Goal: Transaction & Acquisition: Obtain resource

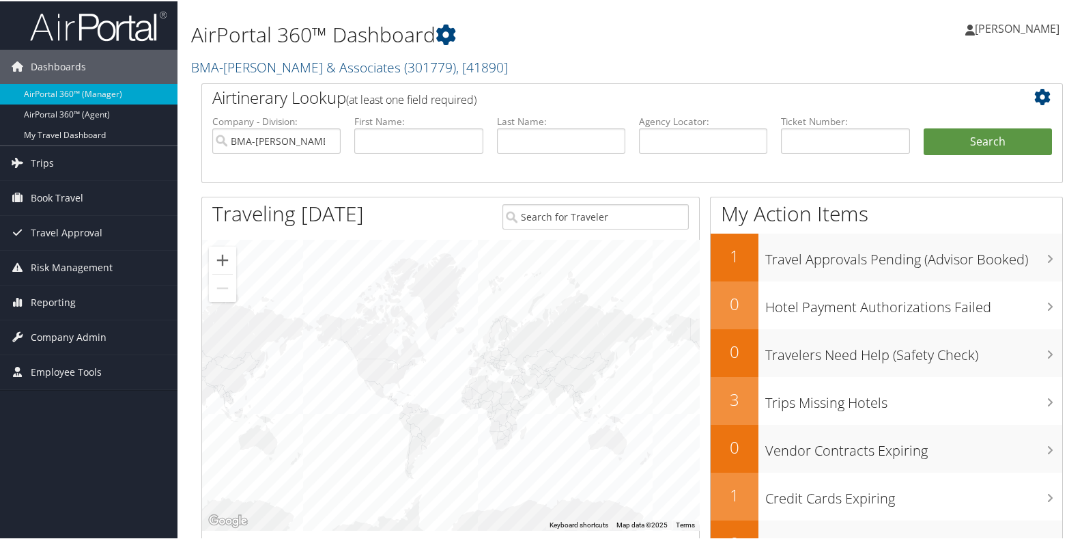
click at [514, 58] on h2 "BMA-[PERSON_NAME] & Associates ( 301779 ) , [ 41890 ]" at bounding box center [485, 64] width 588 height 23
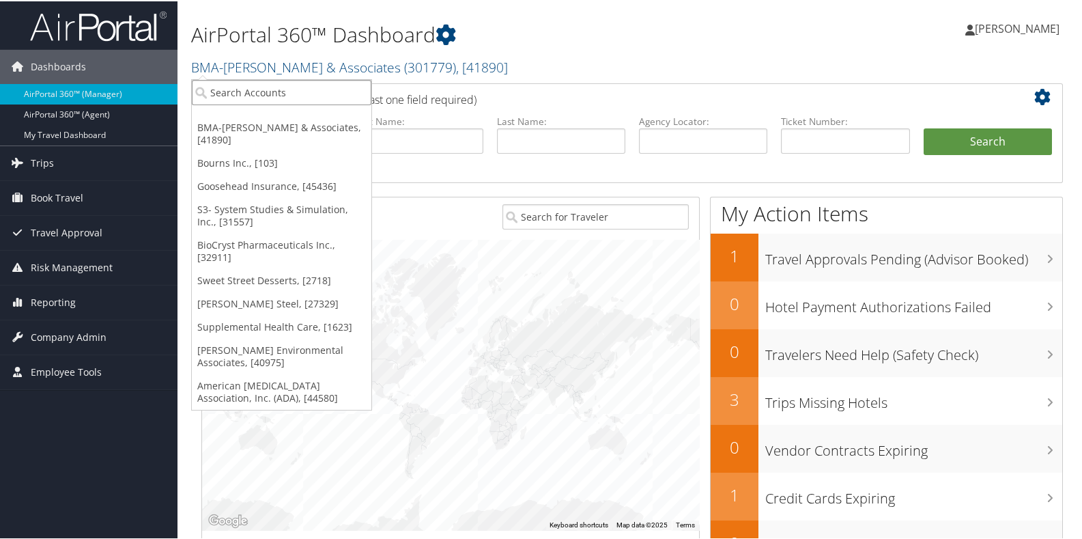
click at [305, 95] on input "search" at bounding box center [282, 91] width 180 height 25
type input "mgm"
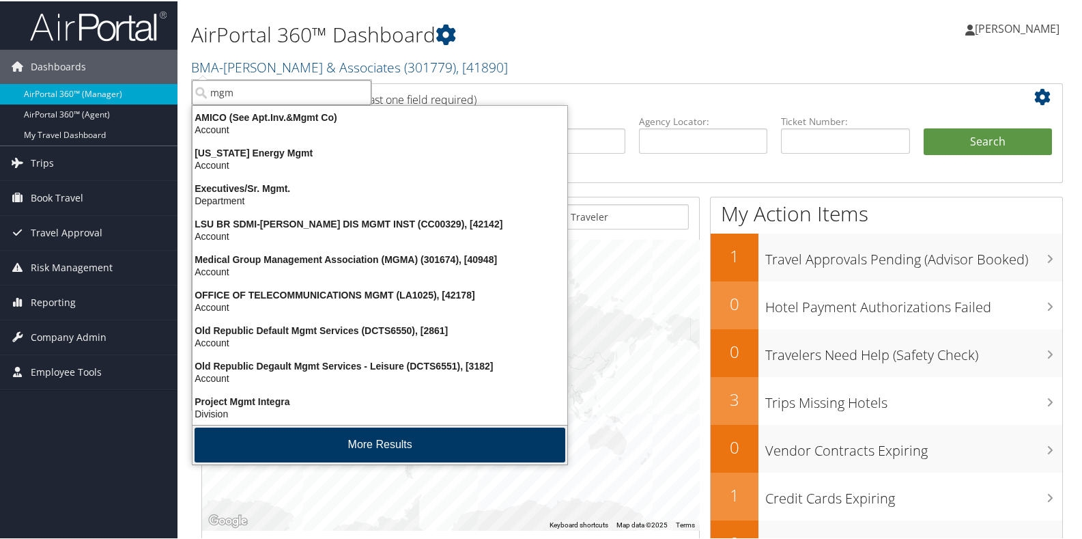
click at [321, 442] on button "More Results" at bounding box center [380, 443] width 371 height 35
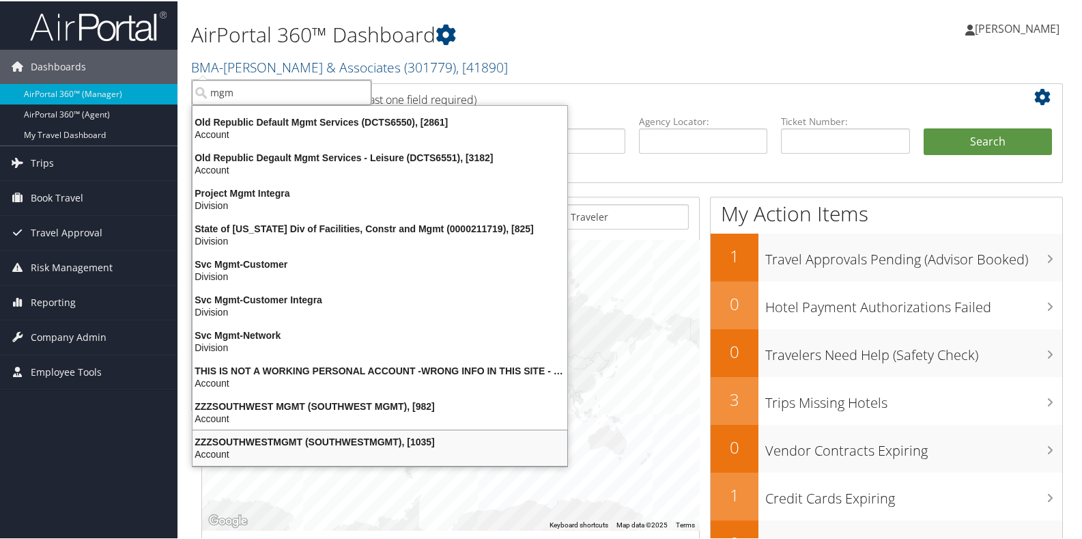
scroll to position [210, 0]
drag, startPoint x: 246, startPoint y: 94, endPoint x: 182, endPoint y: 96, distance: 64.2
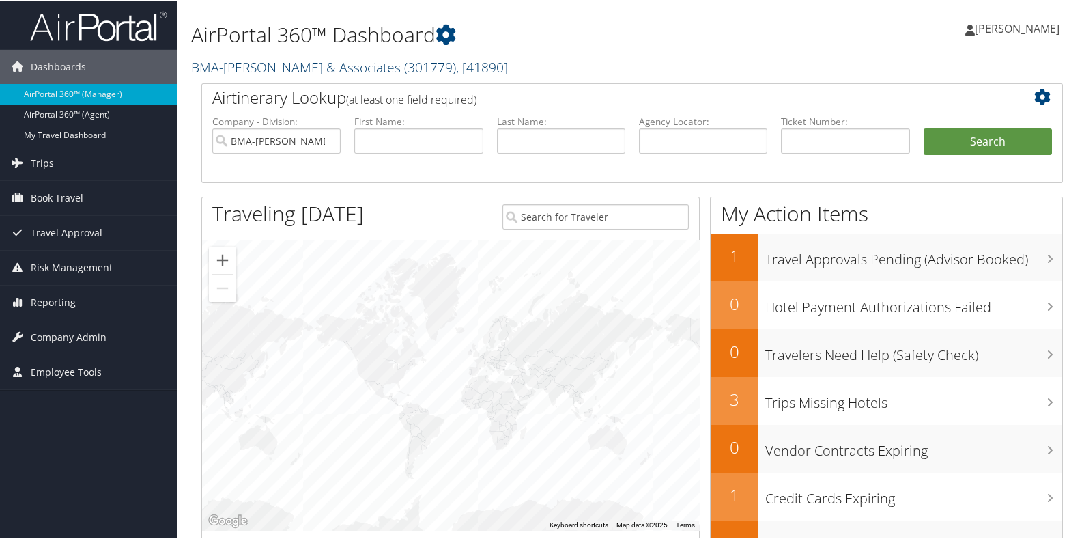
click at [473, 63] on span ", [ 41890 ]" at bounding box center [482, 66] width 52 height 18
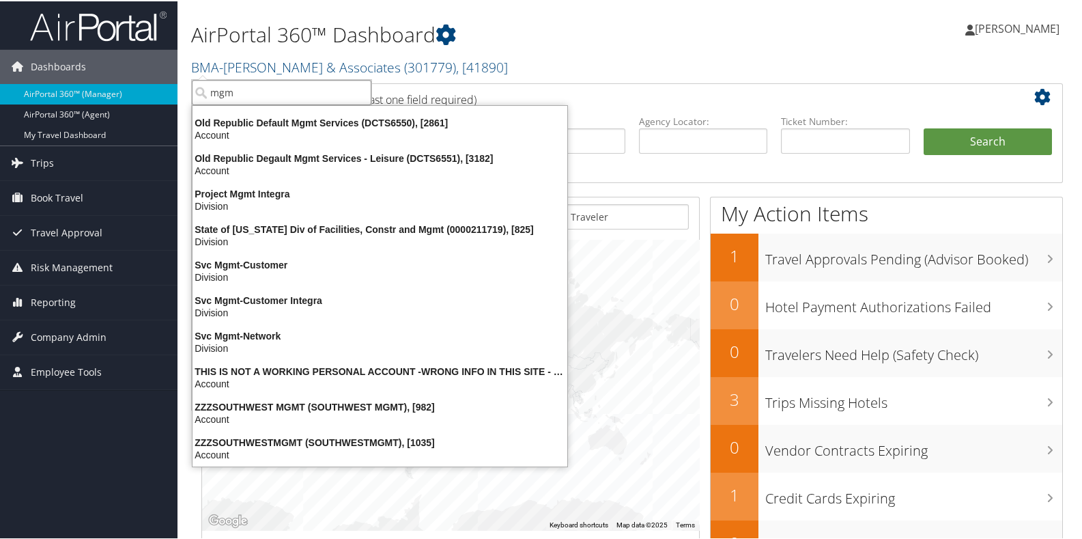
drag, startPoint x: 261, startPoint y: 89, endPoint x: 197, endPoint y: 96, distance: 63.9
click at [197, 96] on input "mgm" at bounding box center [282, 91] width 180 height 25
type input "[PERSON_NAME]"
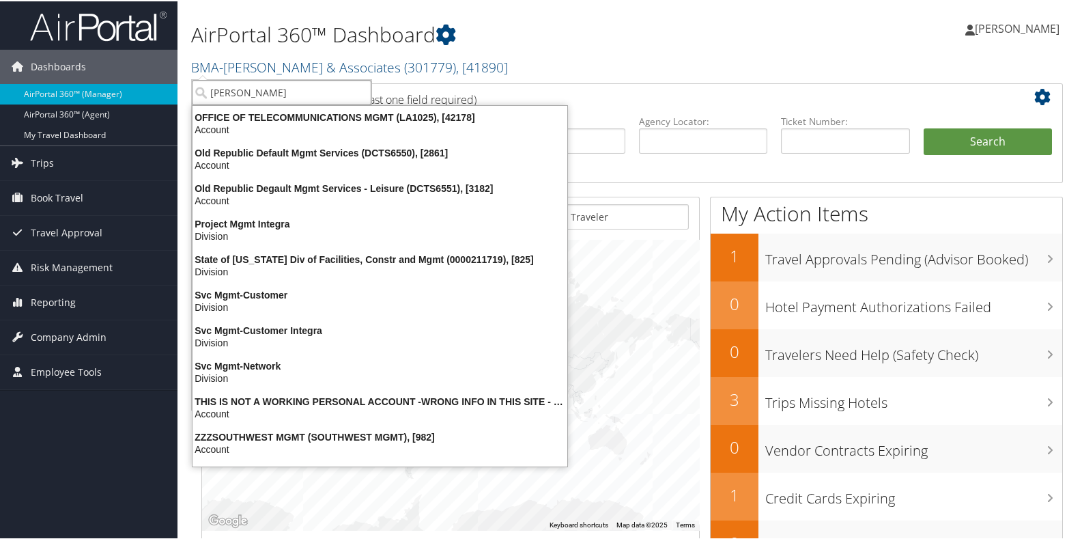
drag, startPoint x: 272, startPoint y: 94, endPoint x: 203, endPoint y: 94, distance: 68.3
click at [203, 94] on input "[PERSON_NAME]" at bounding box center [282, 91] width 180 height 25
type input "mps"
drag, startPoint x: 238, startPoint y: 88, endPoint x: 206, endPoint y: 92, distance: 31.7
click at [206, 92] on input "mps" at bounding box center [282, 91] width 180 height 25
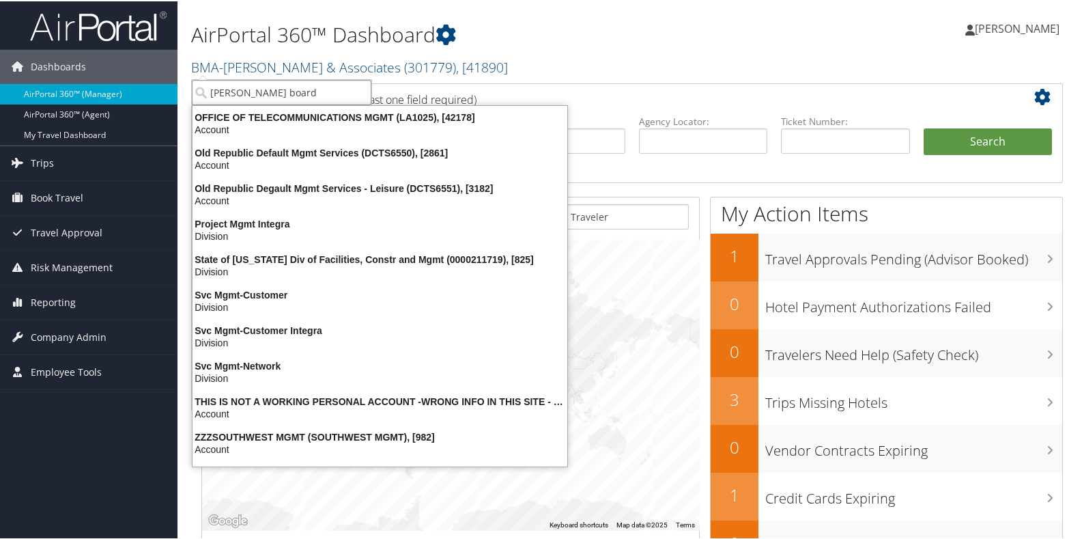
type input "[PERSON_NAME] board"
click at [357, 89] on input "[PERSON_NAME] board" at bounding box center [282, 91] width 180 height 25
click at [357, 89] on input "search" at bounding box center [282, 91] width 180 height 25
click at [337, 94] on input "search" at bounding box center [282, 91] width 180 height 25
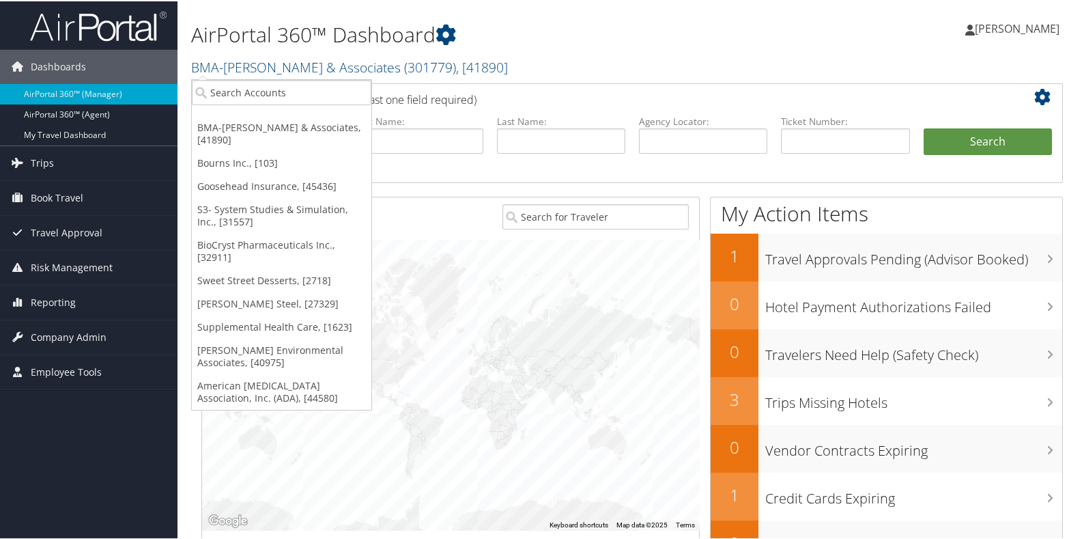
click at [523, 63] on h2 "BMA-[PERSON_NAME] & Associates ( 301779 ) , [ 41890 ]" at bounding box center [485, 64] width 588 height 23
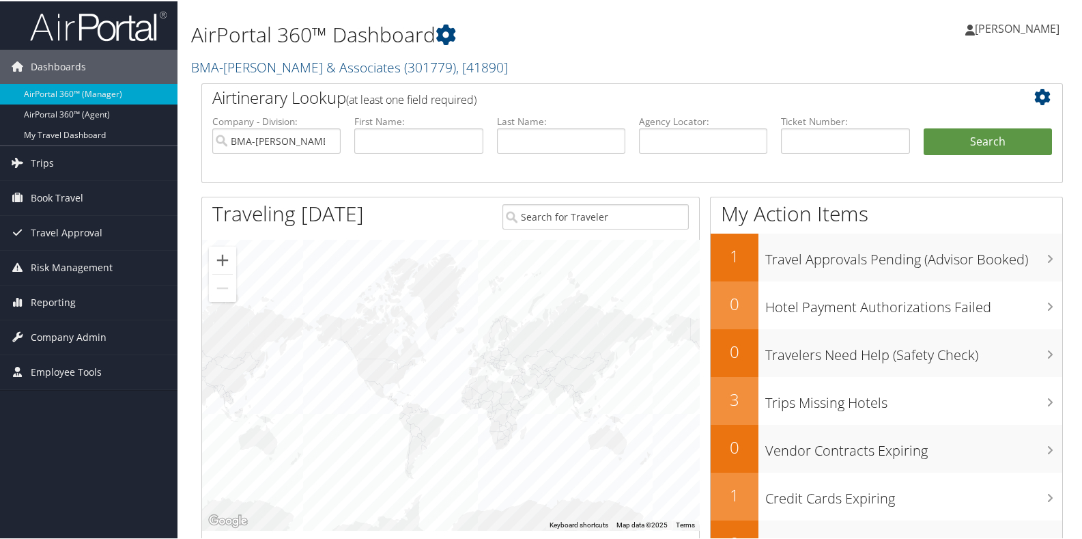
click at [511, 63] on h2 "BMA-[PERSON_NAME] & Associates ( 301779 ) , [ 41890 ]" at bounding box center [485, 64] width 588 height 23
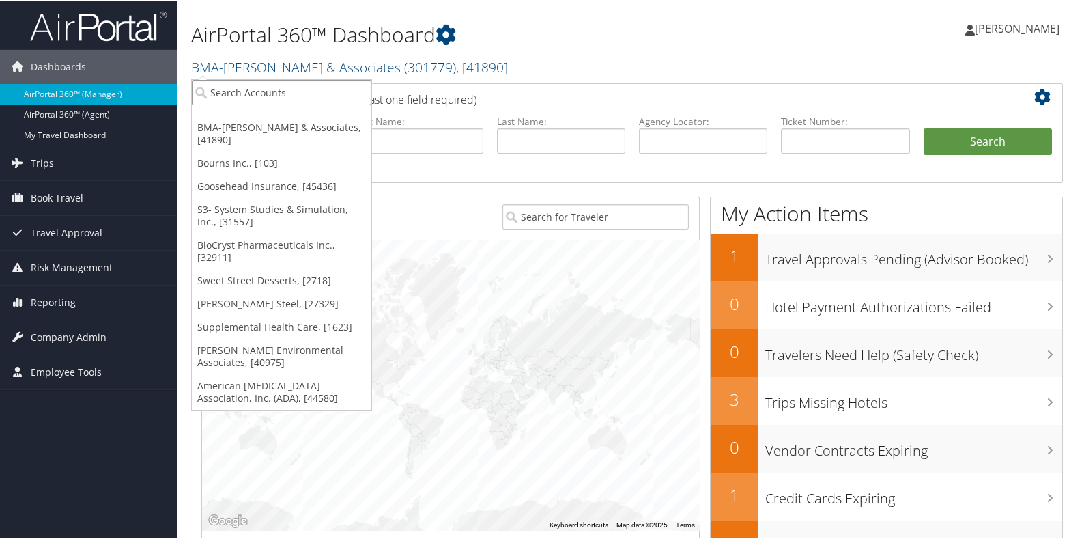
click at [208, 94] on input "search" at bounding box center [282, 91] width 180 height 25
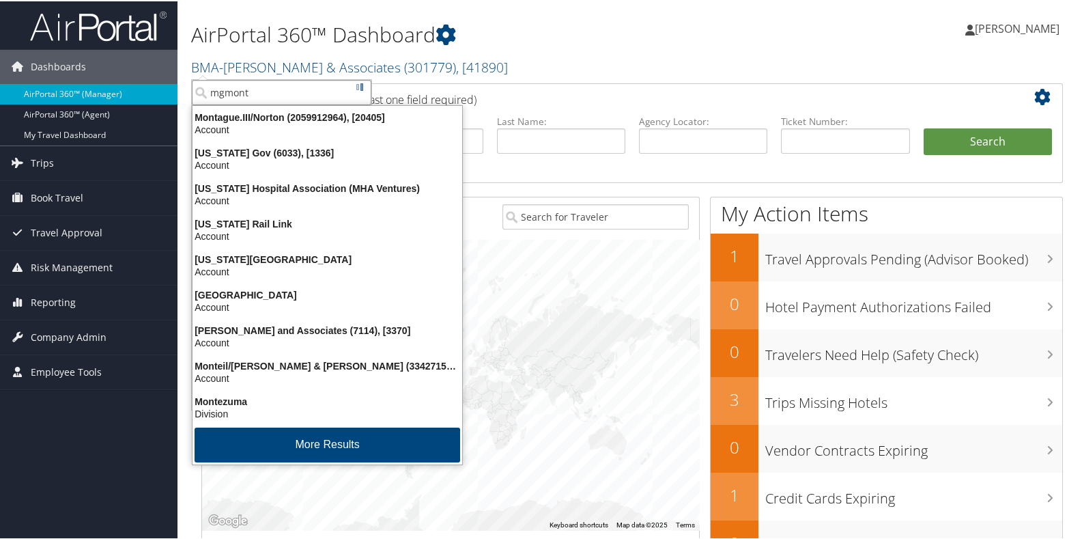
scroll to position [0, 0]
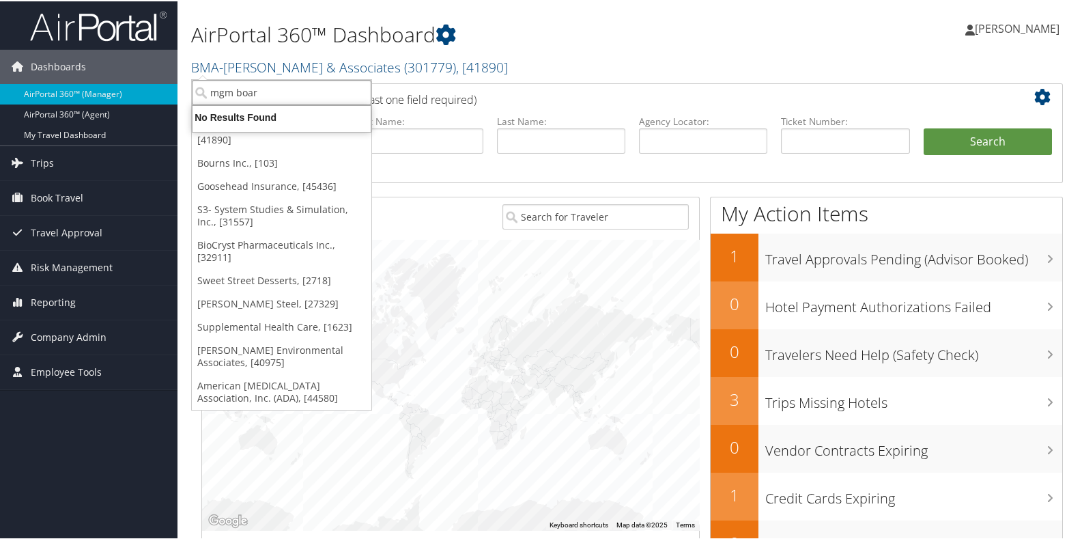
type input "mgm board"
click at [274, 94] on input "mgm board" at bounding box center [282, 91] width 180 height 25
click at [211, 92] on input "search" at bounding box center [282, 91] width 180 height 25
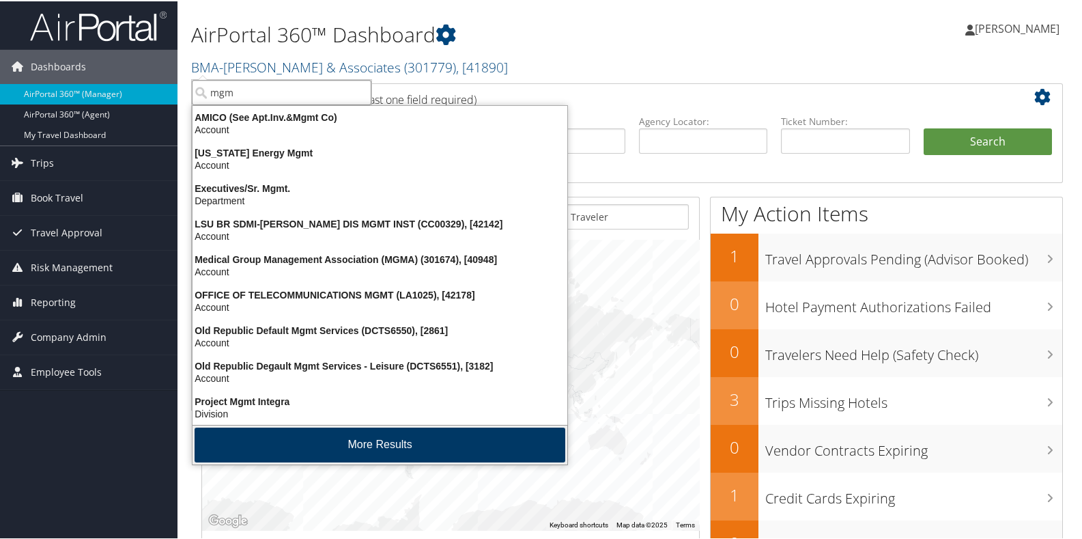
click at [334, 447] on button "More Results" at bounding box center [380, 443] width 371 height 35
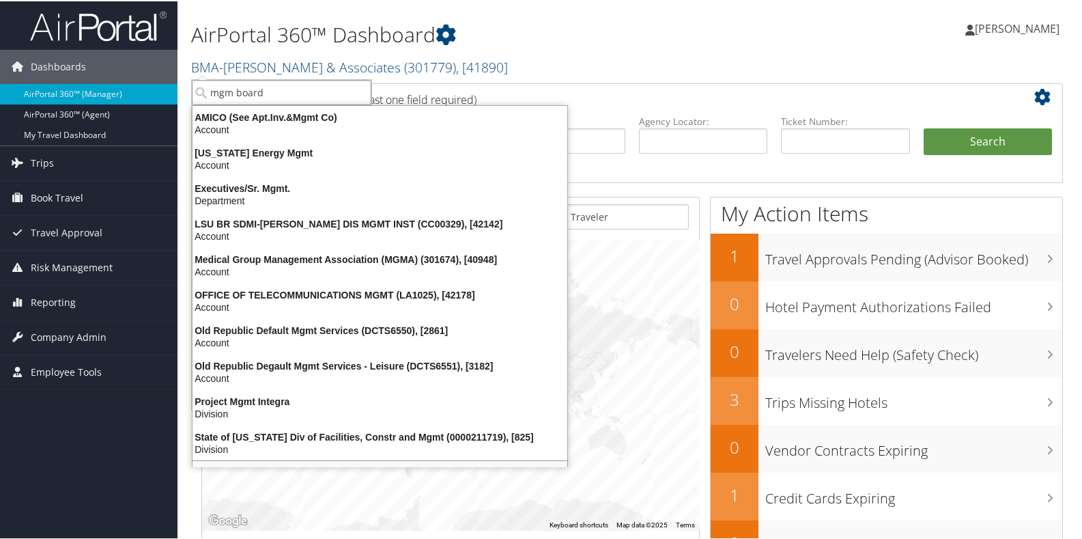
scroll to position [29, 0]
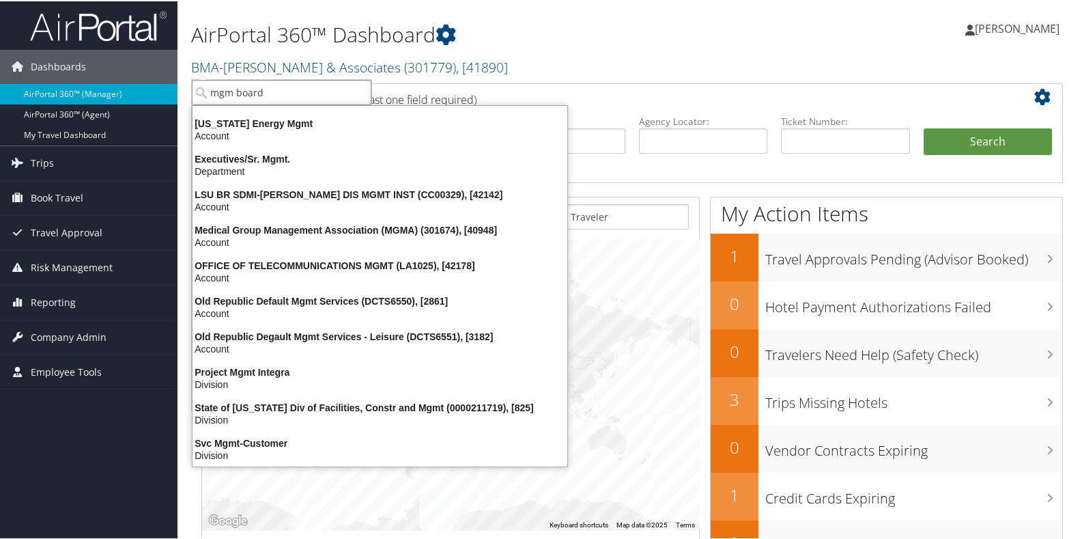
type input "mgm board"
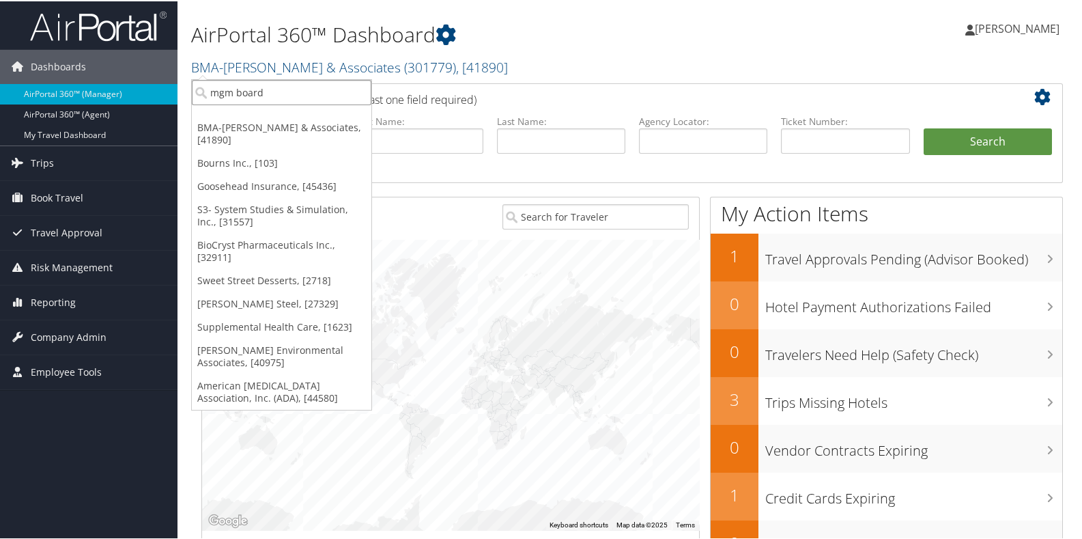
click at [357, 93] on input "mgm board" at bounding box center [282, 91] width 180 height 25
click at [215, 90] on input "search" at bounding box center [282, 91] width 180 height 25
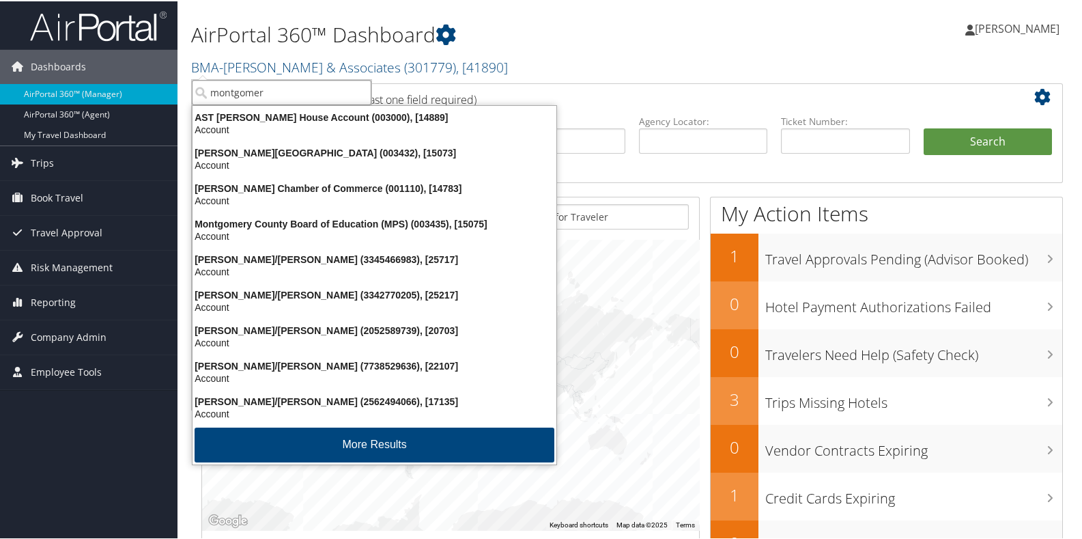
type input "[PERSON_NAME]"
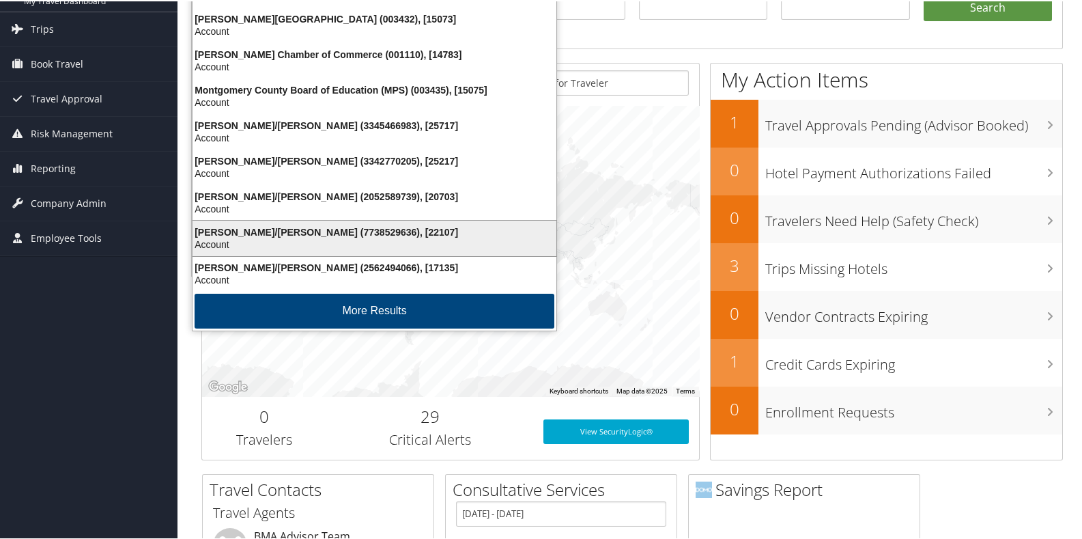
scroll to position [136, 0]
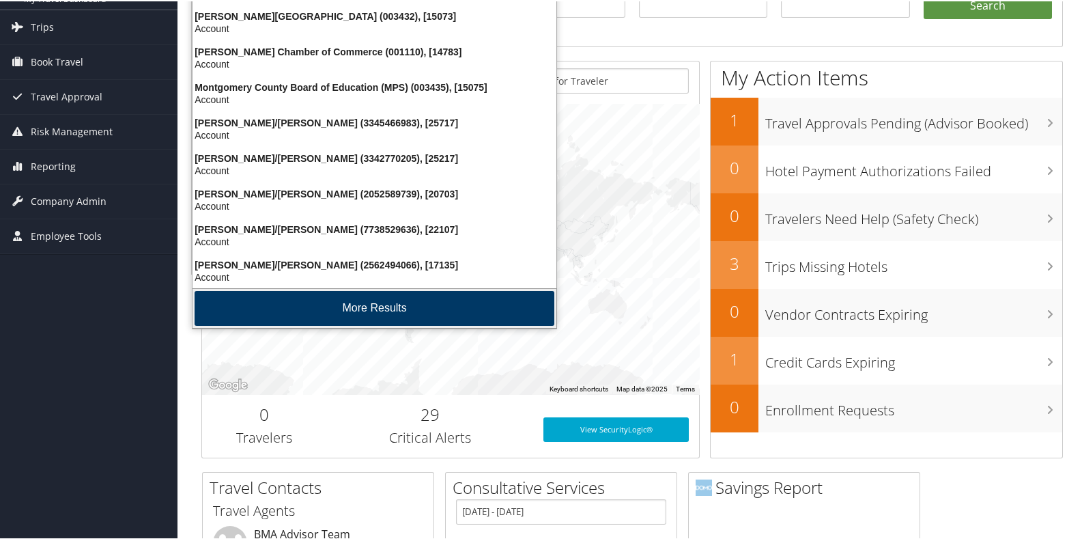
click at [268, 305] on button "More Results" at bounding box center [375, 306] width 360 height 35
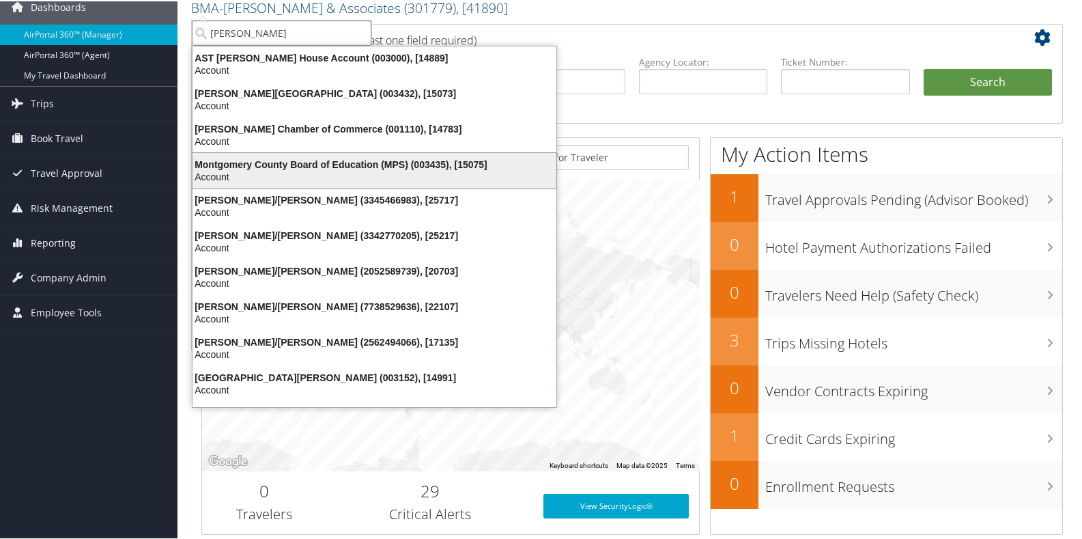
scroll to position [0, 0]
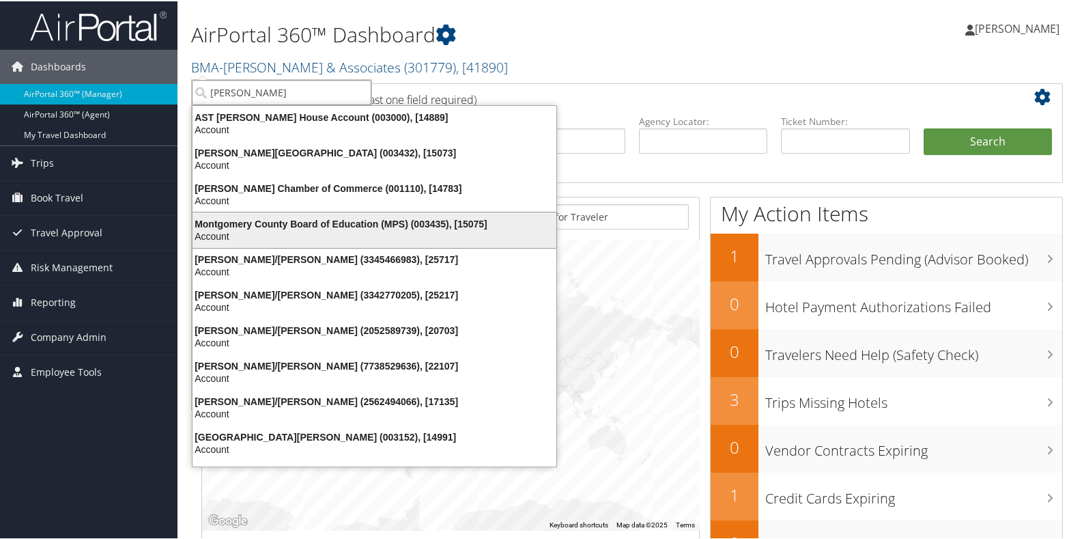
click at [274, 223] on div "Montgomery County Board of Education (MPS) (003435), [15075]" at bounding box center [374, 222] width 380 height 12
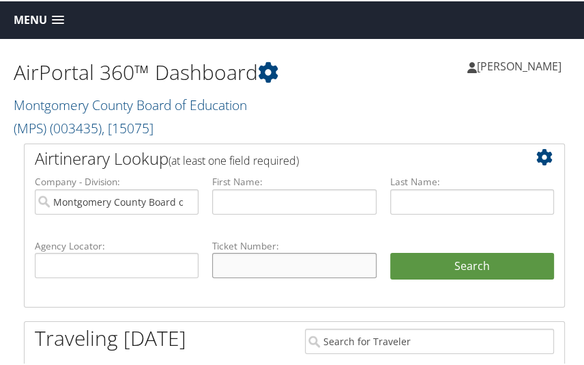
paste input "0017311616265"
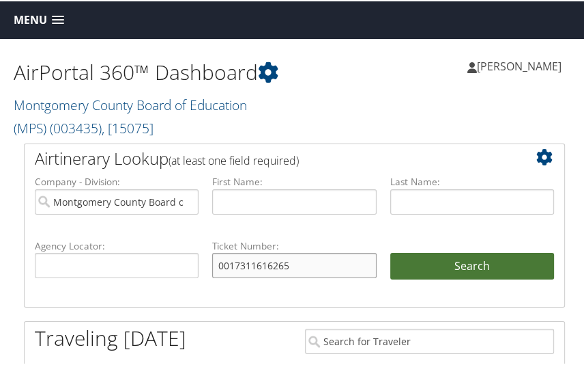
type input "0017311616265"
click at [449, 265] on button "Search" at bounding box center [473, 264] width 164 height 27
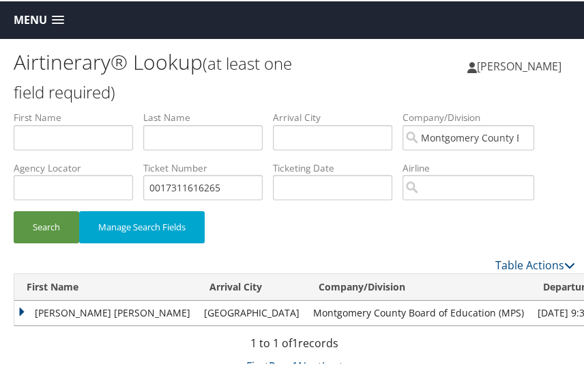
scroll to position [37, 0]
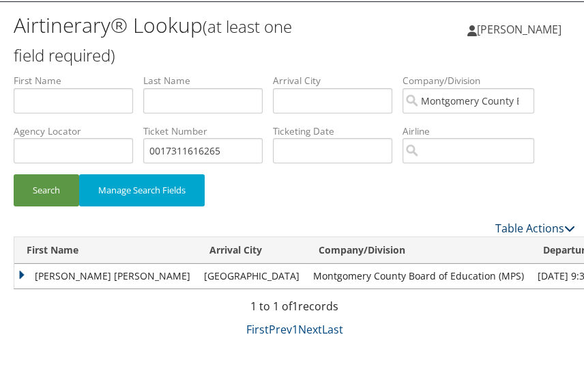
click at [565, 227] on icon at bounding box center [570, 226] width 11 height 11
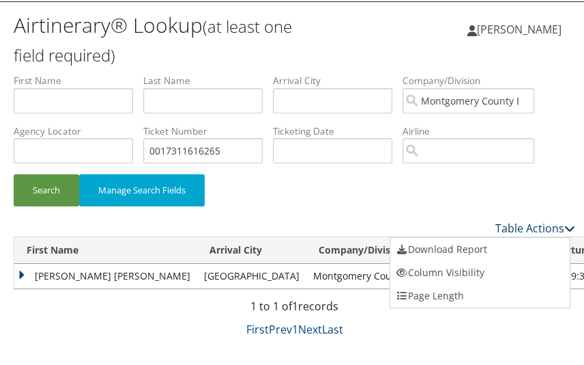
click at [561, 227] on div at bounding box center [294, 182] width 589 height 365
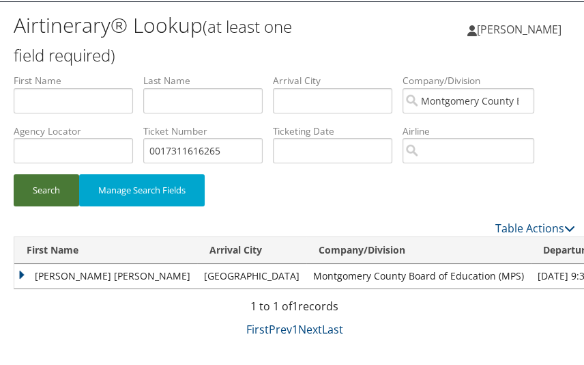
click at [51, 187] on button "Search" at bounding box center [47, 189] width 66 height 32
click at [106, 276] on td "MARSHA MICHELLE" at bounding box center [105, 274] width 183 height 25
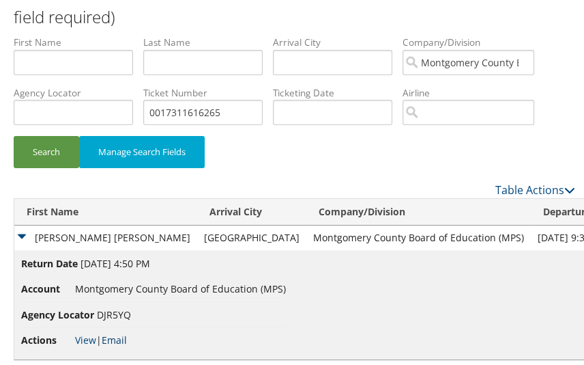
scroll to position [107, 0]
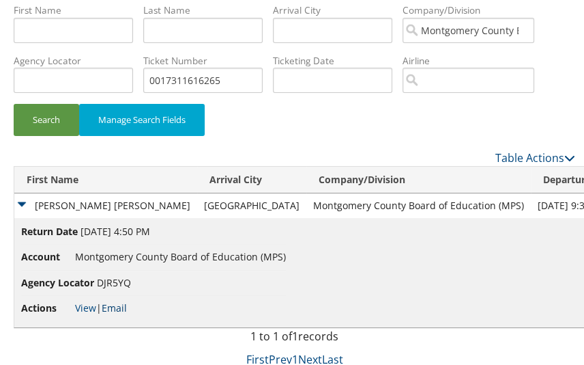
click at [118, 307] on link "Email" at bounding box center [114, 306] width 25 height 13
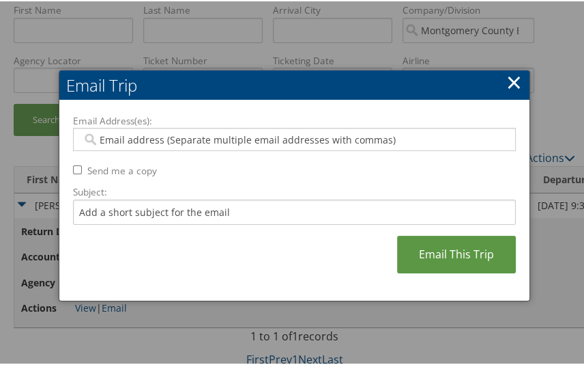
click at [126, 139] on input "Email Address(es):" at bounding box center [292, 138] width 421 height 14
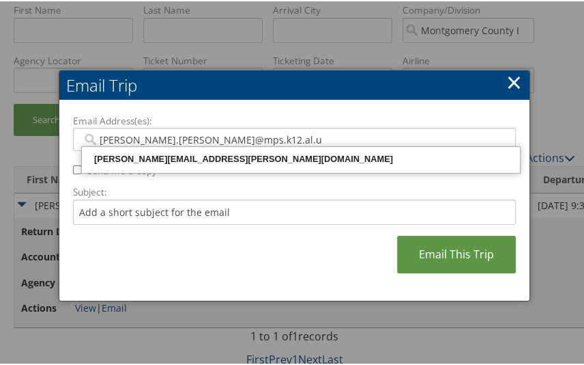
type input "leah.davis@mps.k12.al.us"
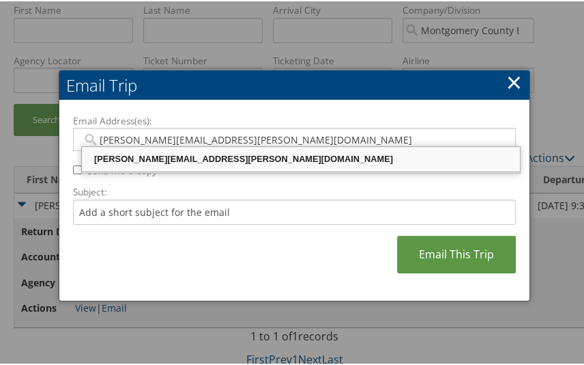
click at [130, 160] on div "LEAH.DAVIS@MPS.K12.AL.US" at bounding box center [301, 158] width 434 height 14
type input "LEAH.DAVIS@MPS.K12.AL.US"
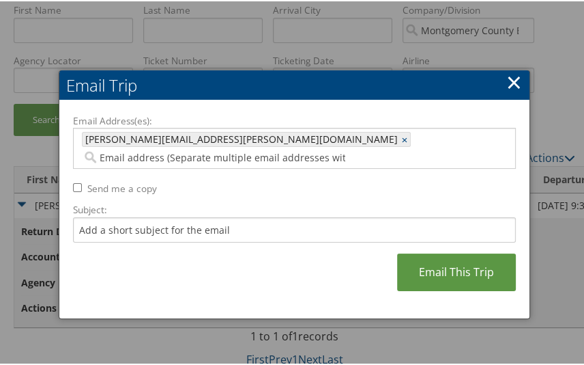
click at [76, 172] on div "Email Address(es): LEAH.DAVIS@MPS.K12.AL.US LEAH.DAVIS@MPS.K12.AL.US × Send me …" at bounding box center [294, 208] width 442 height 190
click at [76, 182] on input "Send me a copy" at bounding box center [77, 186] width 9 height 9
checkbox input "true"
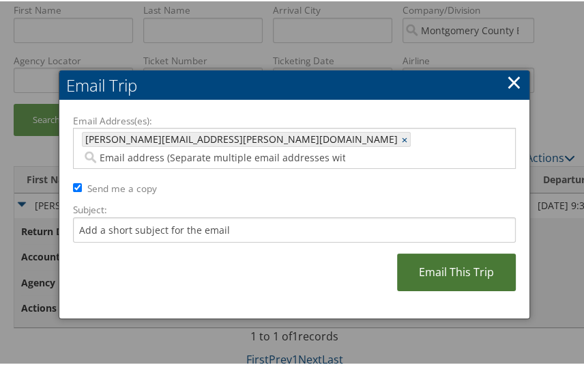
click at [461, 257] on link "Email This Trip" at bounding box center [456, 271] width 119 height 38
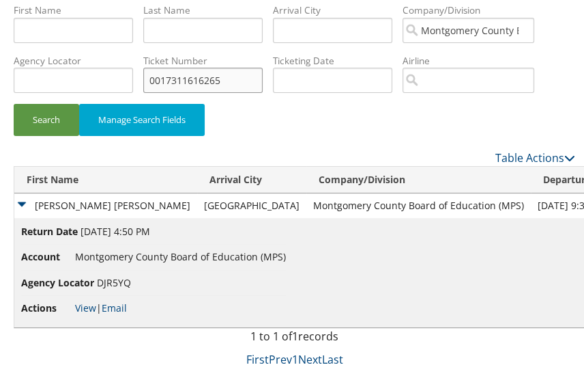
drag, startPoint x: 224, startPoint y: 81, endPoint x: 141, endPoint y: 85, distance: 82.7
click at [141, 2] on ul "First Name Last Name Departure City Arrival City Company/Division Montgomery Co…" at bounding box center [295, 2] width 562 height 0
paste input "0067311616263"
type input "0067311616263"
click at [46, 110] on button "Search" at bounding box center [47, 118] width 66 height 32
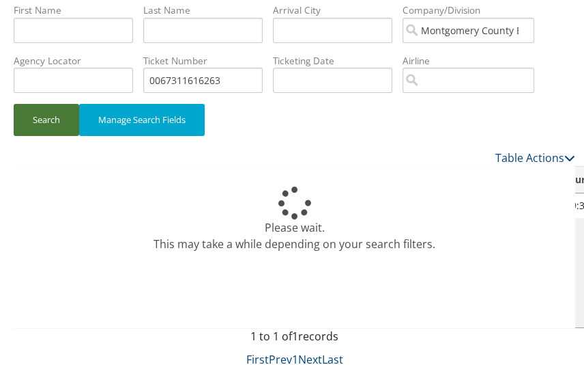
scroll to position [37, 0]
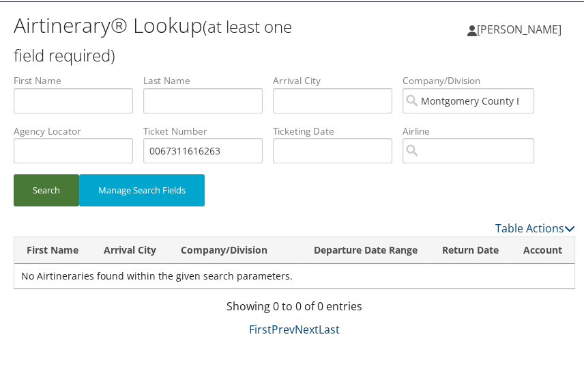
click at [46, 190] on button "Search" at bounding box center [47, 189] width 66 height 32
